Goal: Use online tool/utility: Utilize a website feature to perform a specific function

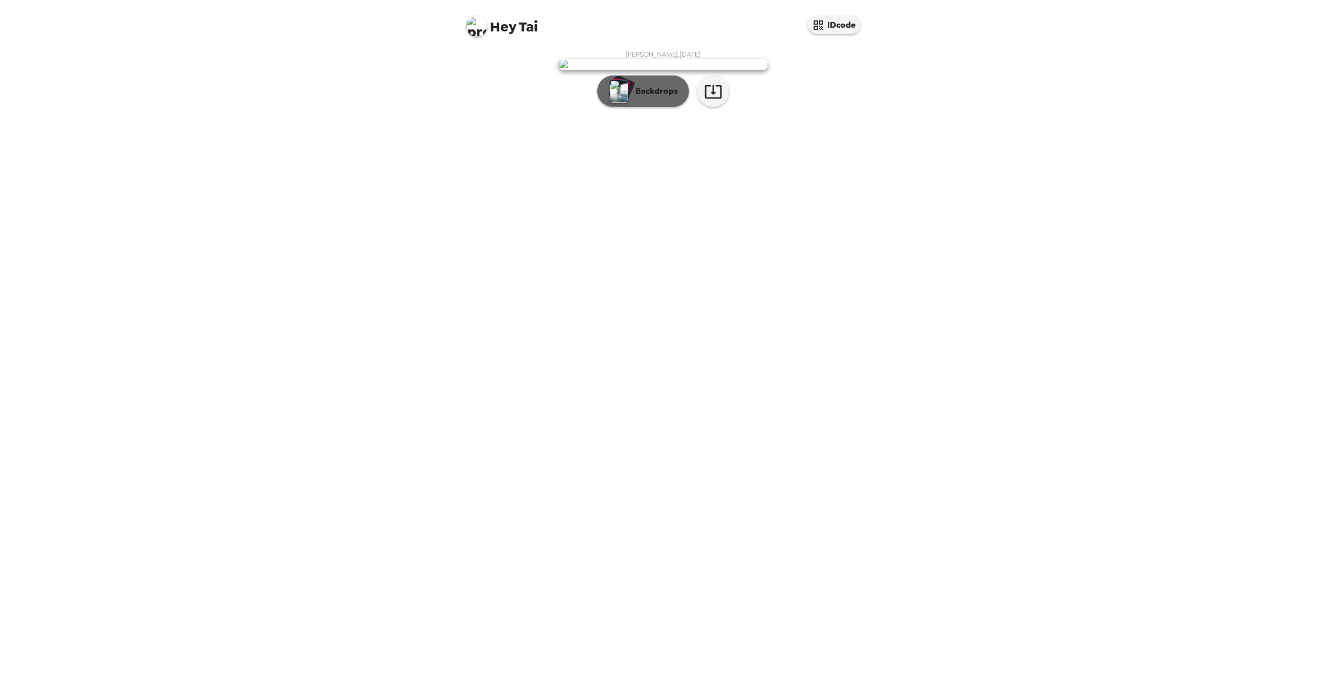
click at [649, 97] on p "Backdrops" at bounding box center [654, 91] width 48 height 13
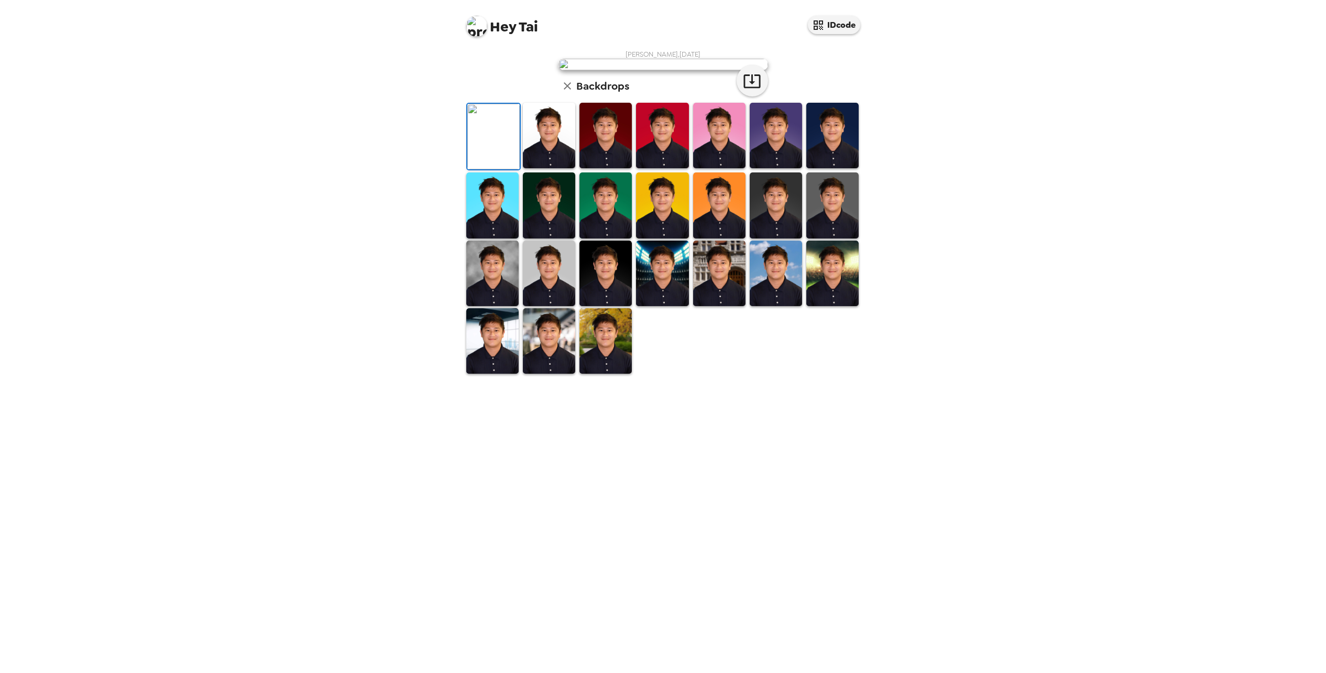
click at [607, 306] on img at bounding box center [605, 272] width 52 height 65
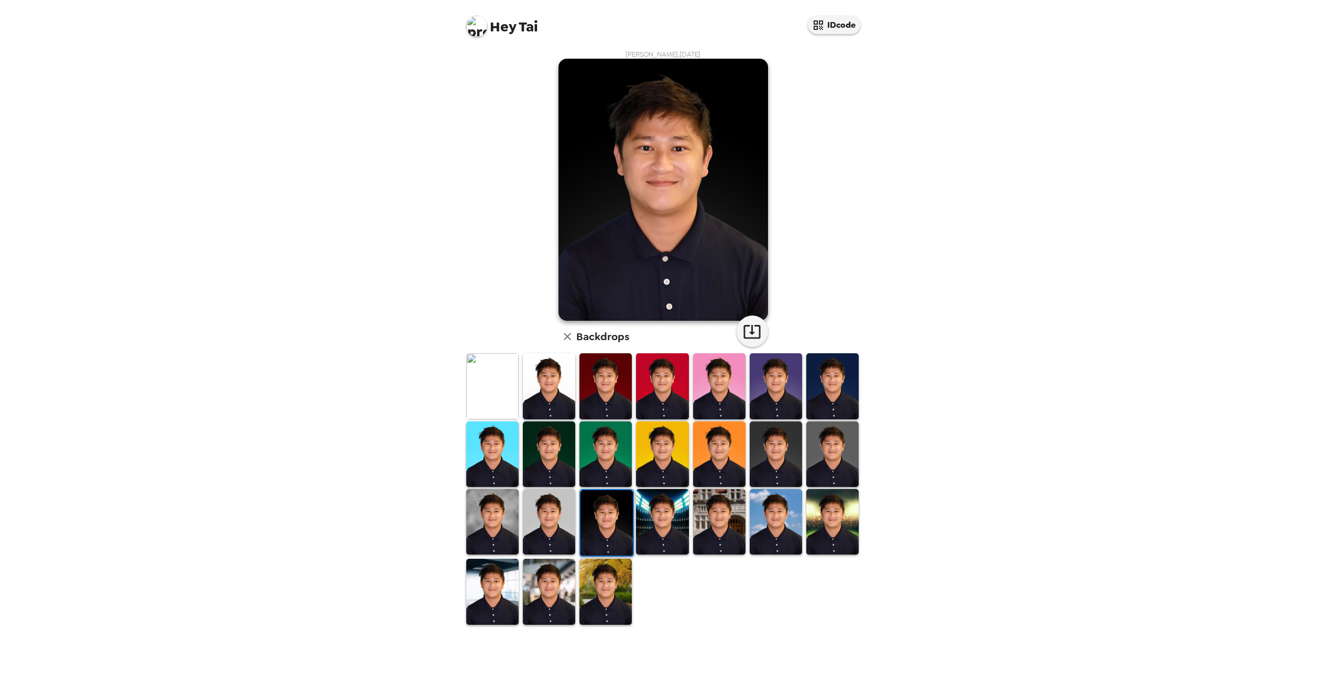
click at [549, 378] on img at bounding box center [549, 385] width 52 height 65
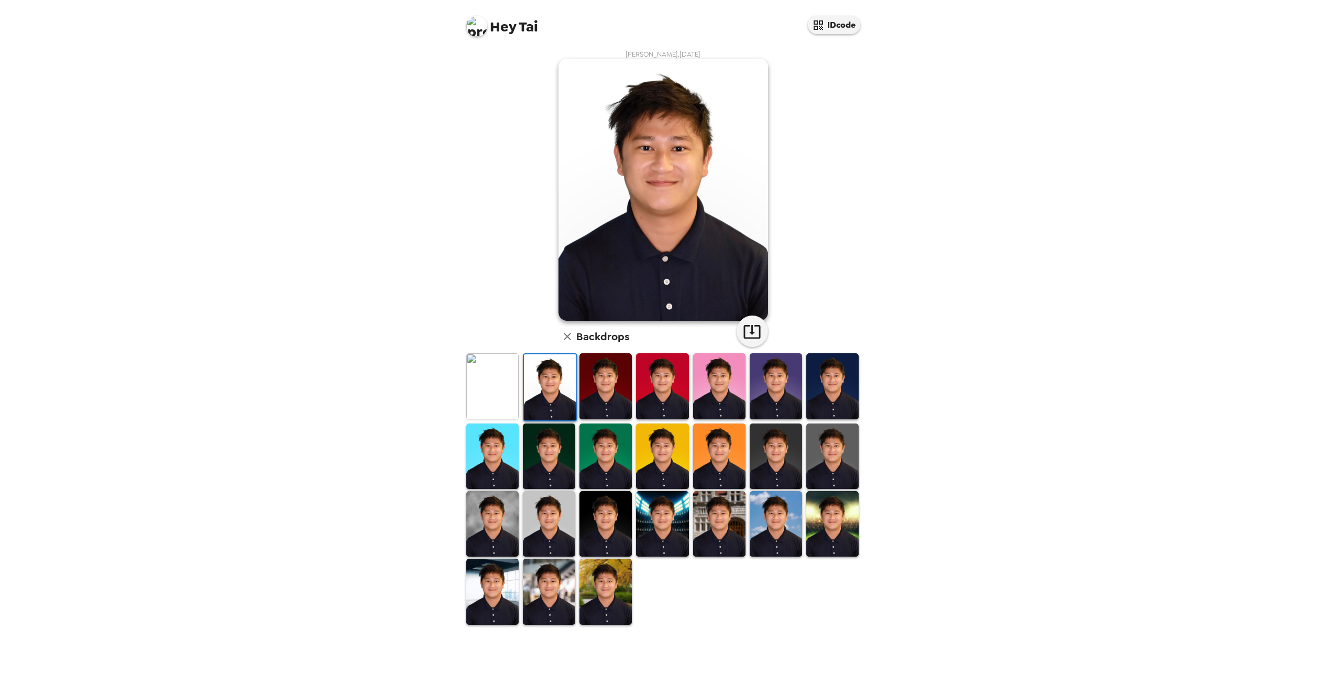
click at [591, 393] on img at bounding box center [605, 385] width 52 height 65
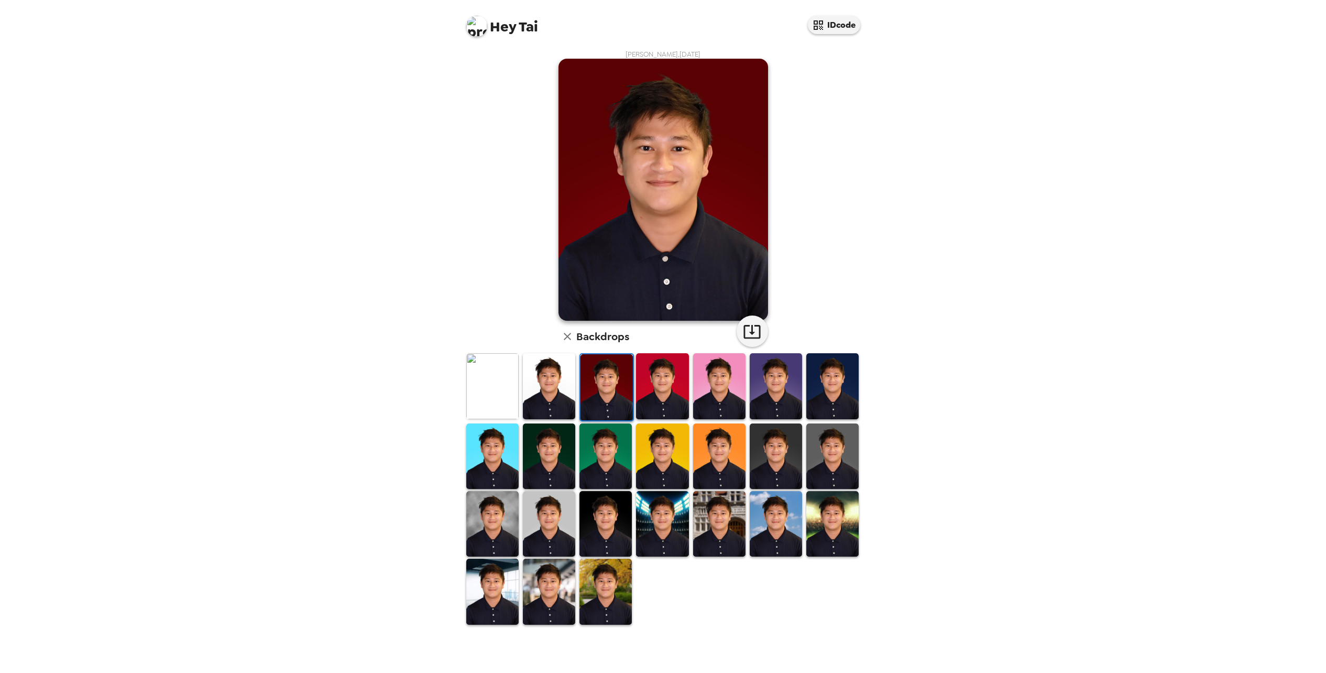
click at [849, 383] on img at bounding box center [832, 385] width 52 height 65
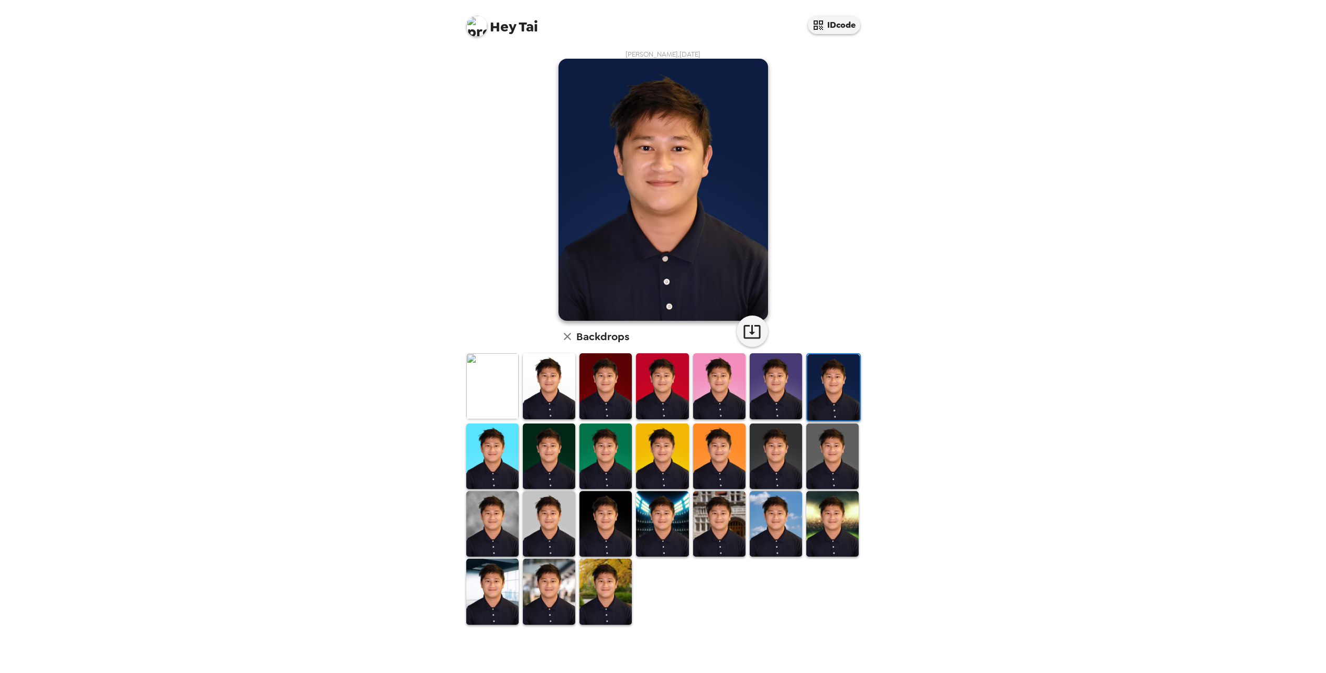
click at [836, 430] on img at bounding box center [832, 455] width 52 height 65
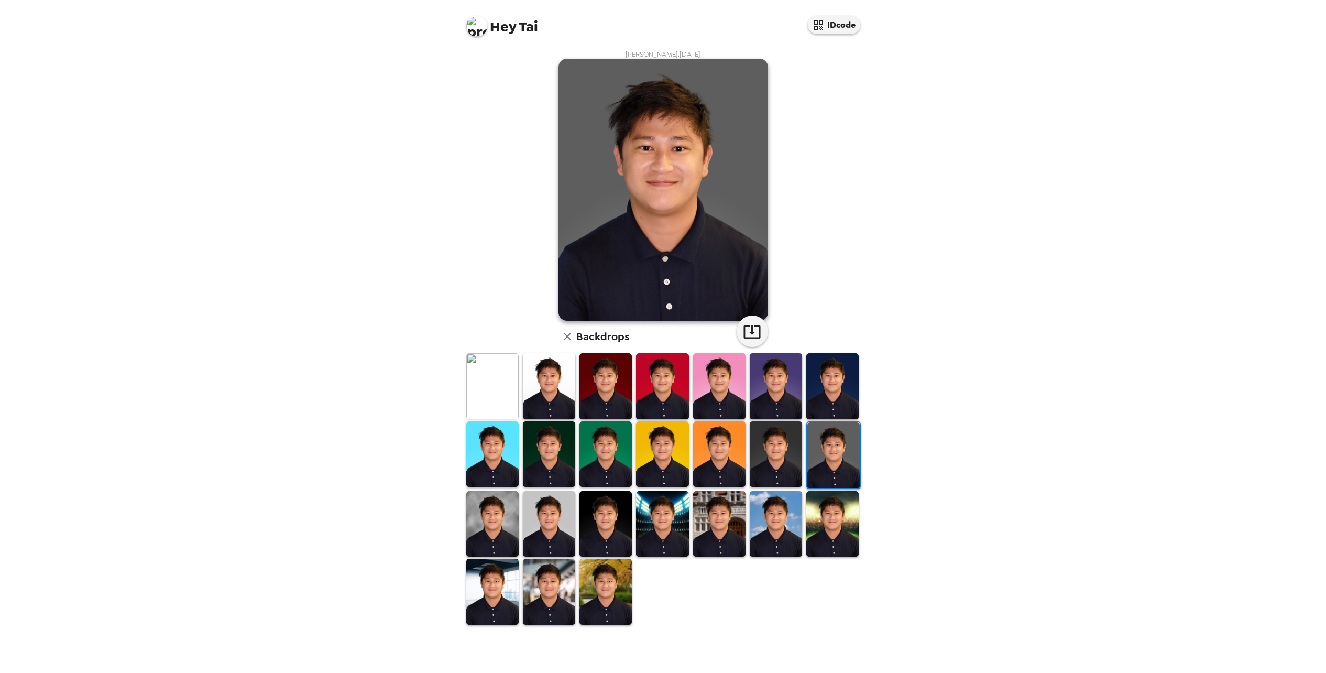
click at [775, 446] on img at bounding box center [776, 453] width 52 height 65
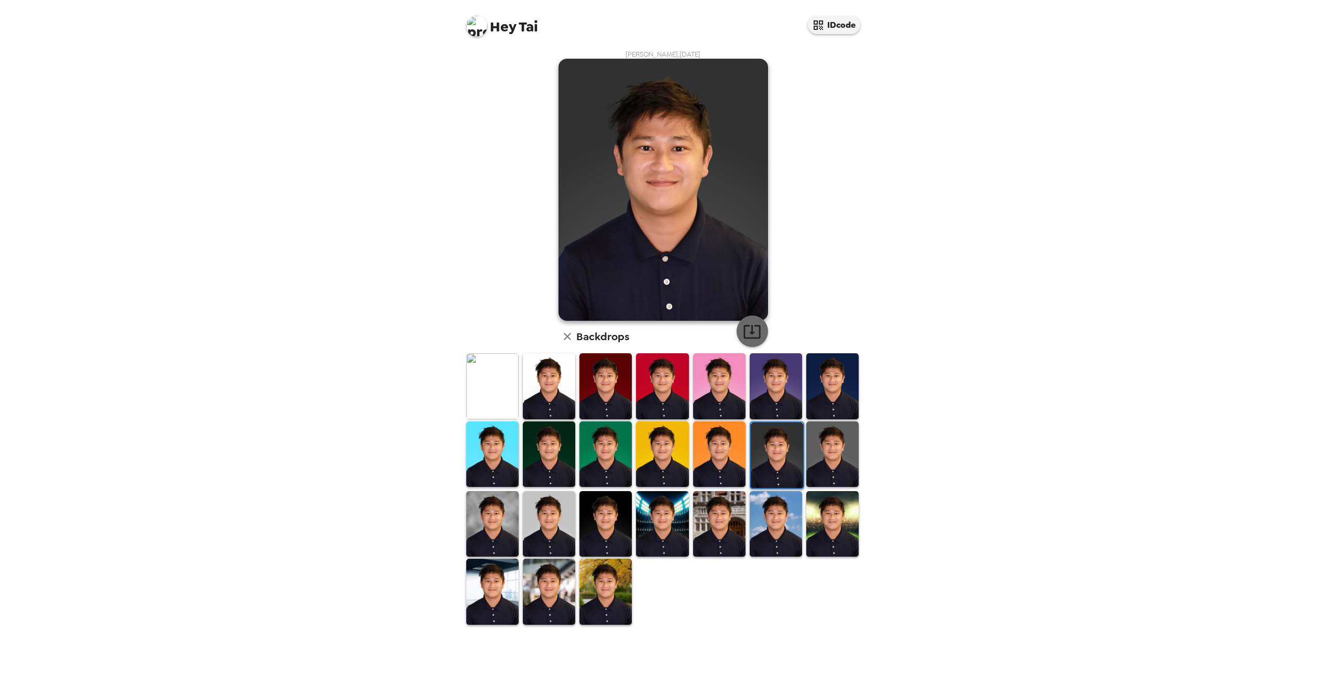
click at [751, 337] on icon "button" at bounding box center [752, 331] width 18 height 18
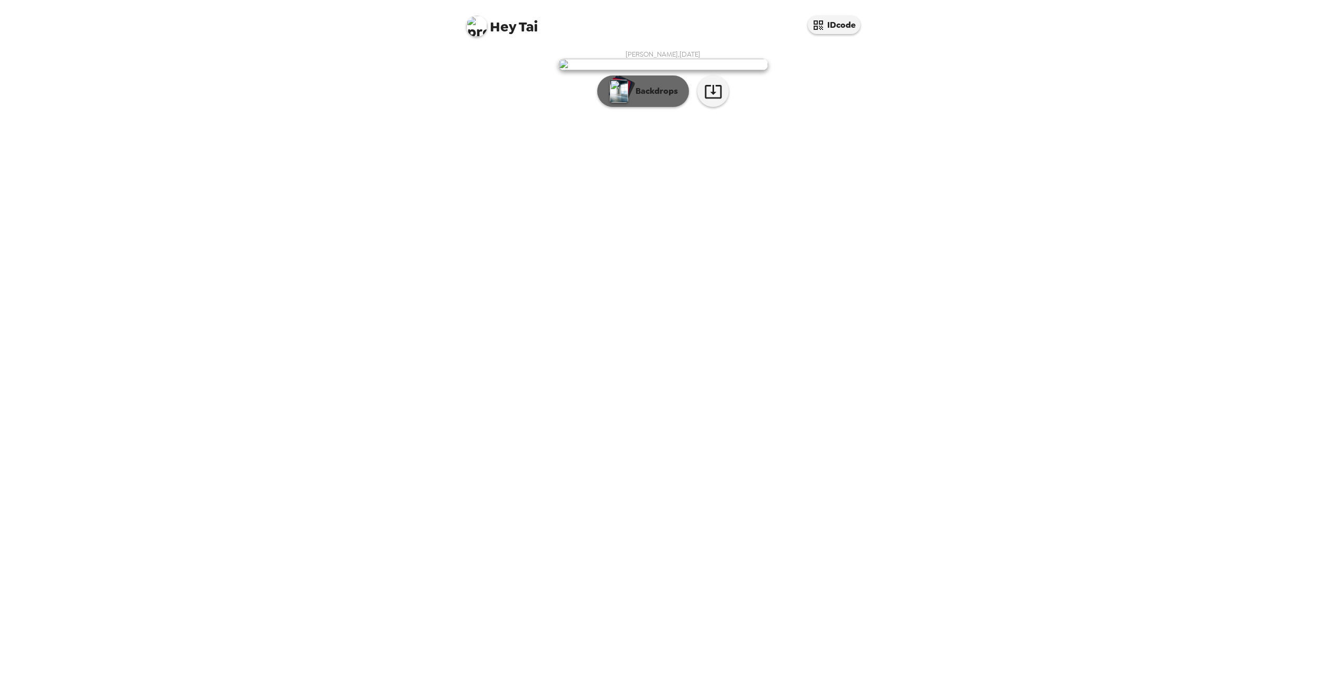
click at [678, 107] on button "Backdrops" at bounding box center [643, 90] width 92 height 31
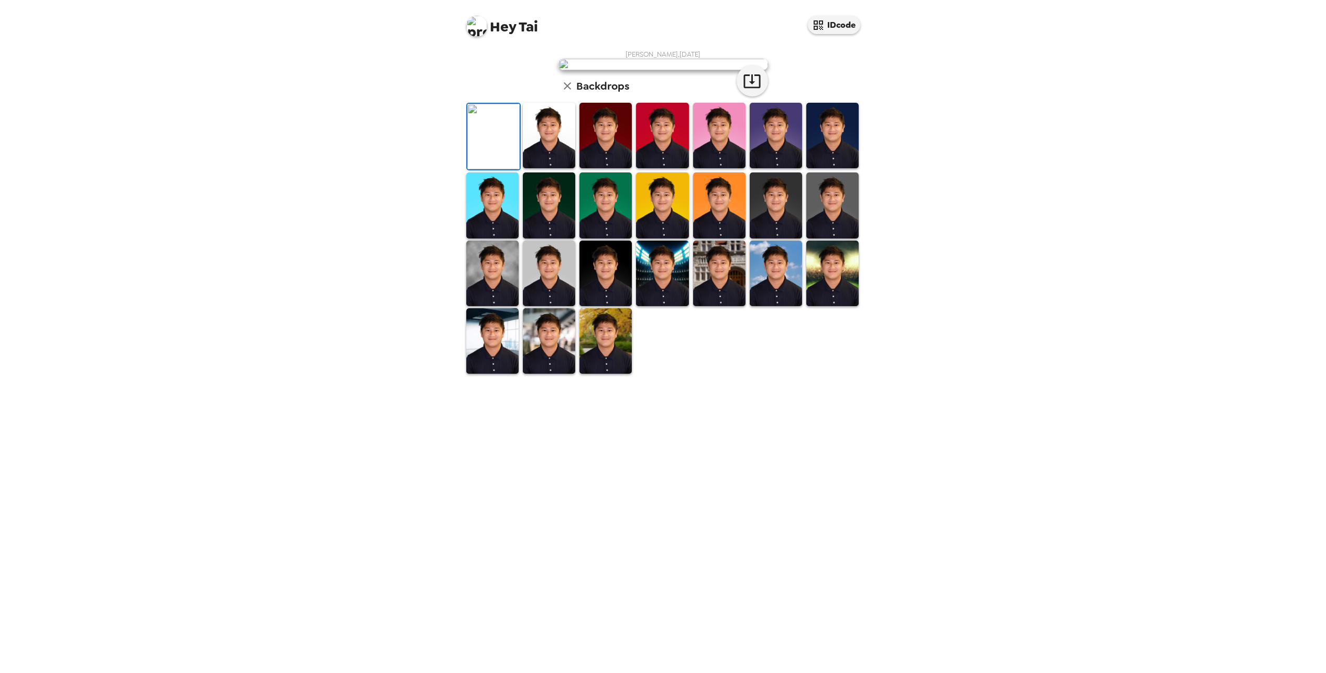
click at [836, 238] on img at bounding box center [832, 204] width 52 height 65
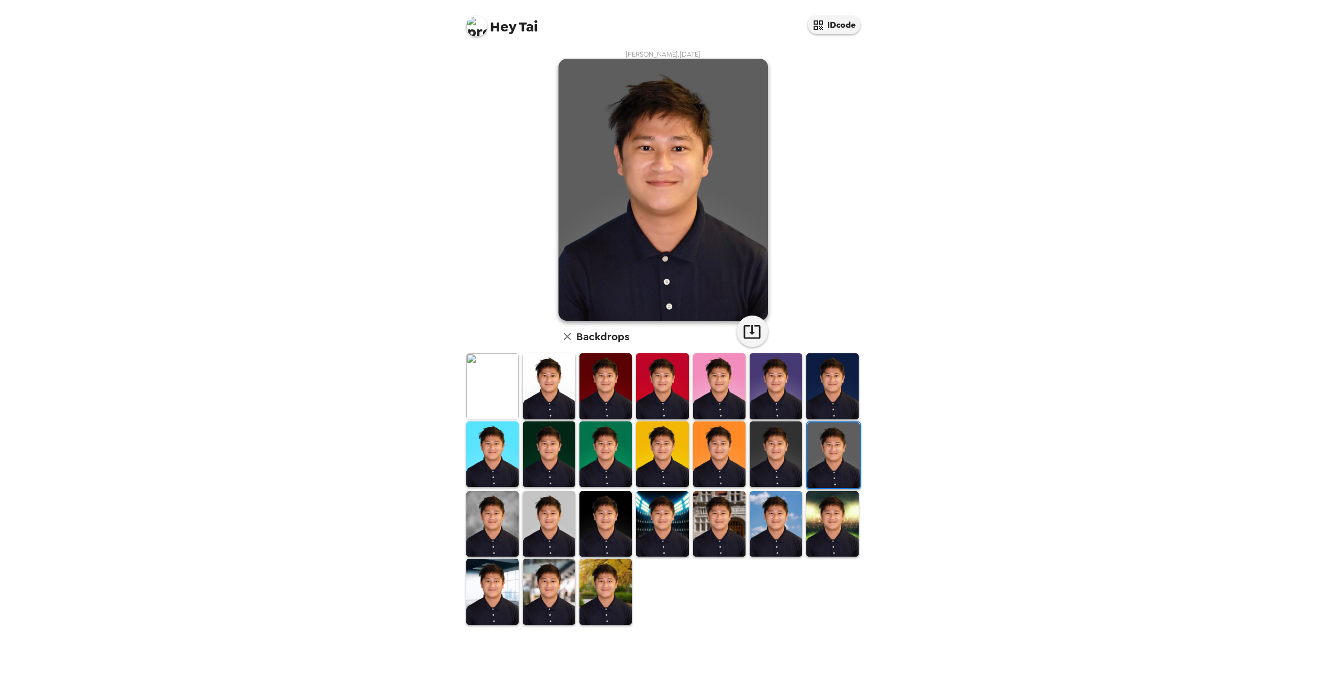
click at [786, 462] on img at bounding box center [776, 453] width 52 height 65
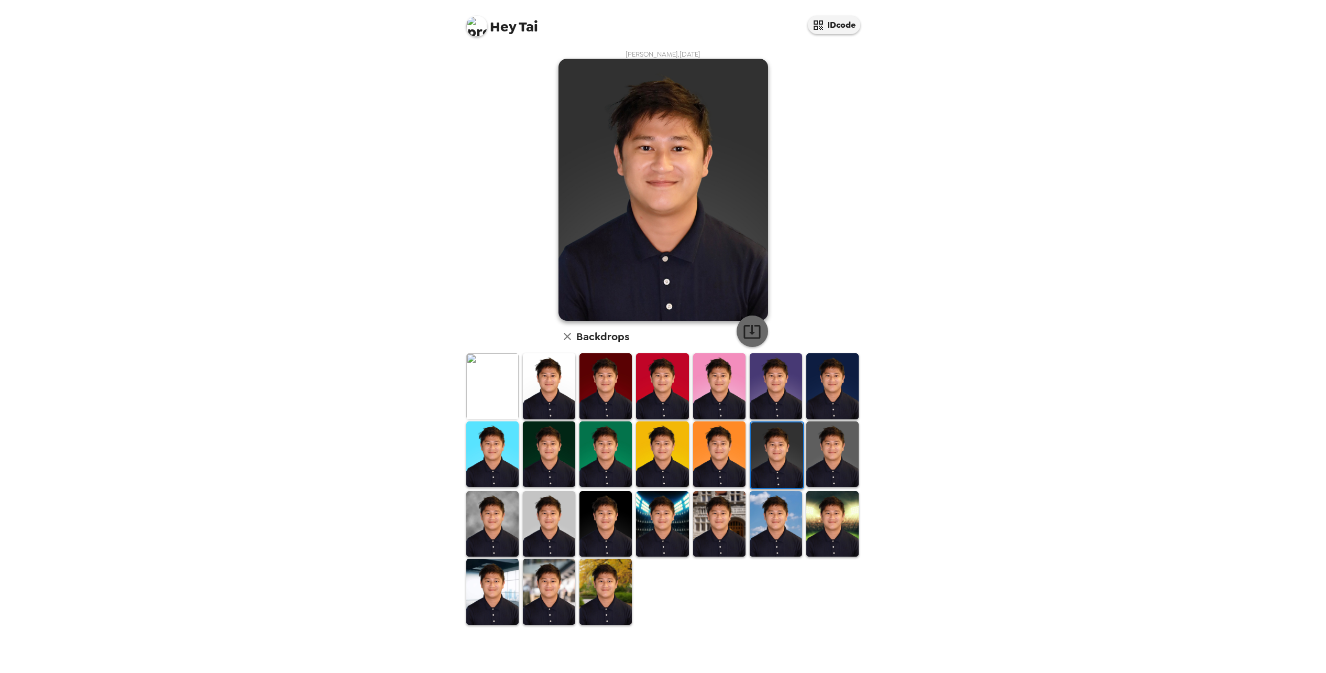
click at [744, 333] on icon "button" at bounding box center [751, 332] width 17 height 14
